Goal: Information Seeking & Learning: Learn about a topic

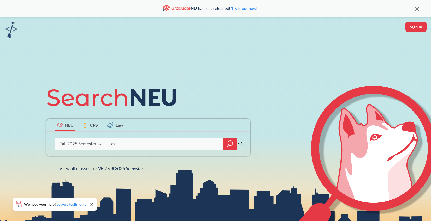
type input "cs"
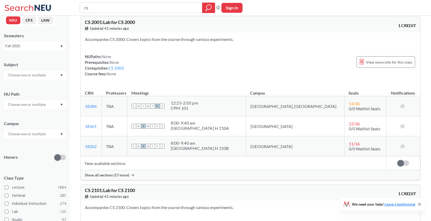
scroll to position [7, 0]
click at [113, 6] on input "cs" at bounding box center [141, 7] width 115 height 9
type input "c"
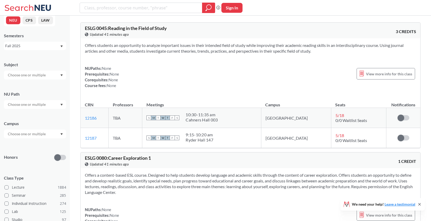
click at [45, 74] on input "text" at bounding box center [27, 75] width 44 height 6
type input "s"
click at [35, 88] on p "Computer Science" at bounding box center [36, 89] width 59 height 5
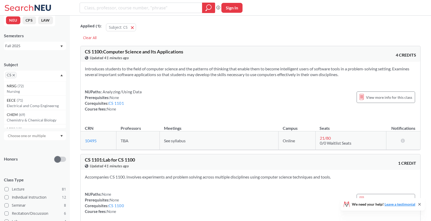
click at [39, 137] on input "text" at bounding box center [27, 136] width 44 height 6
type input "oa"
click at [27, 150] on span "[GEOGRAPHIC_DATA], [GEOGRAPHIC_DATA]" at bounding box center [36, 144] width 59 height 11
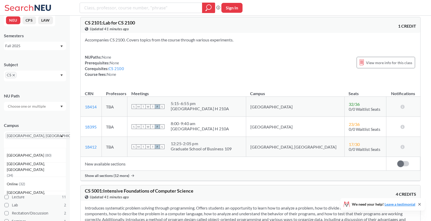
scroll to position [952, 0]
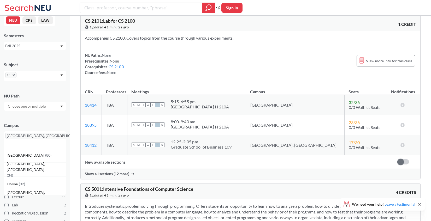
click at [130, 171] on div "Show all sections (12 more)" at bounding box center [251, 174] width 340 height 10
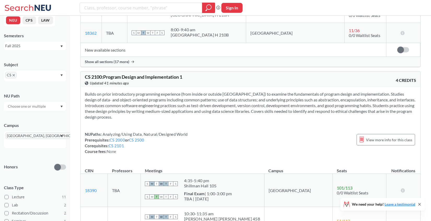
scroll to position [691, 0]
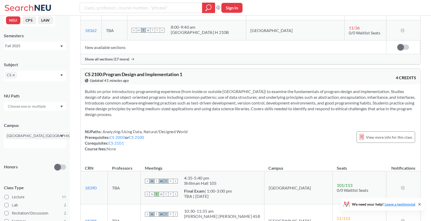
click at [357, 133] on div "NUPaths: Analyzing/Using Data, Natural/Designed World Prerequisites: CS 2000 or…" at bounding box center [250, 140] width 331 height 23
click at [363, 134] on icon at bounding box center [362, 137] width 4 height 6
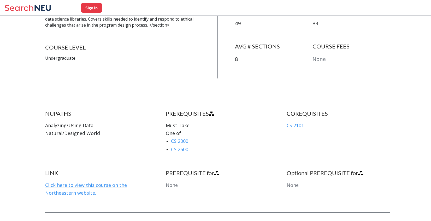
scroll to position [224, 0]
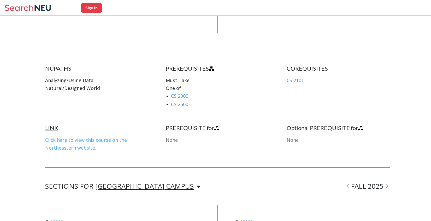
click at [95, 140] on link "Click here to view this course on the Northeastern website." at bounding box center [86, 144] width 82 height 14
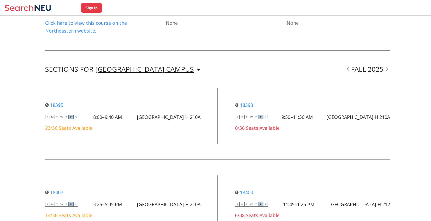
scroll to position [1005, 0]
